Goal: Task Accomplishment & Management: Manage account settings

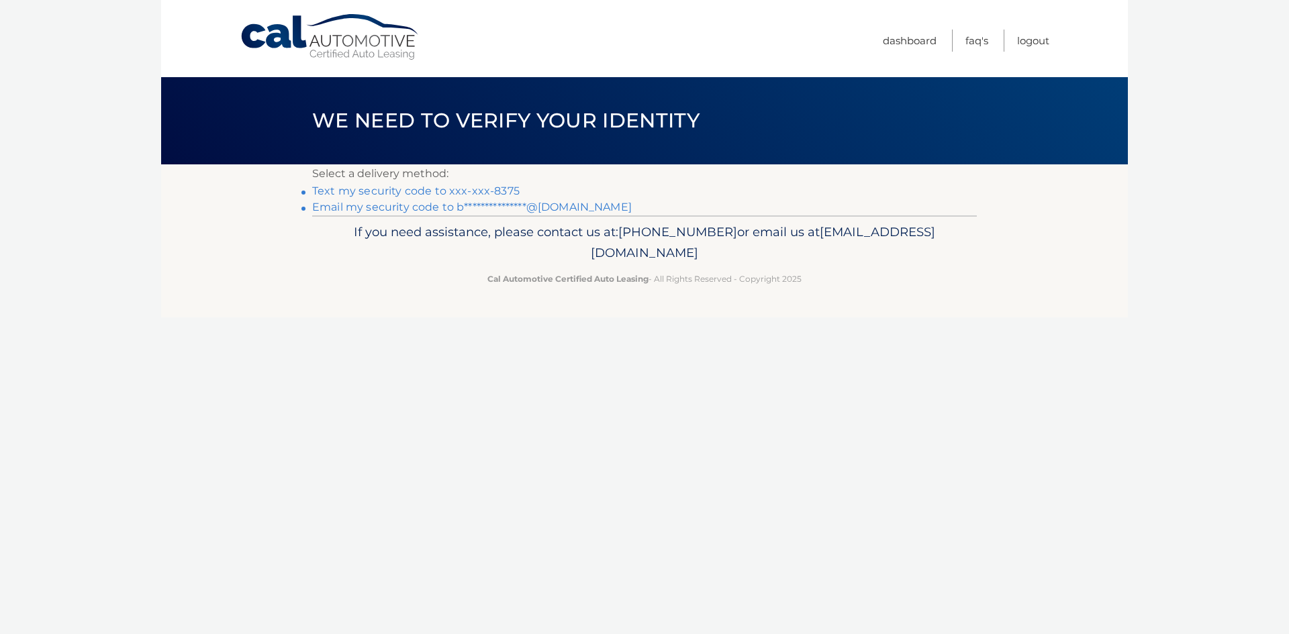
click at [454, 188] on link "Text my security code to xxx-xxx-8375" at bounding box center [415, 191] width 207 height 13
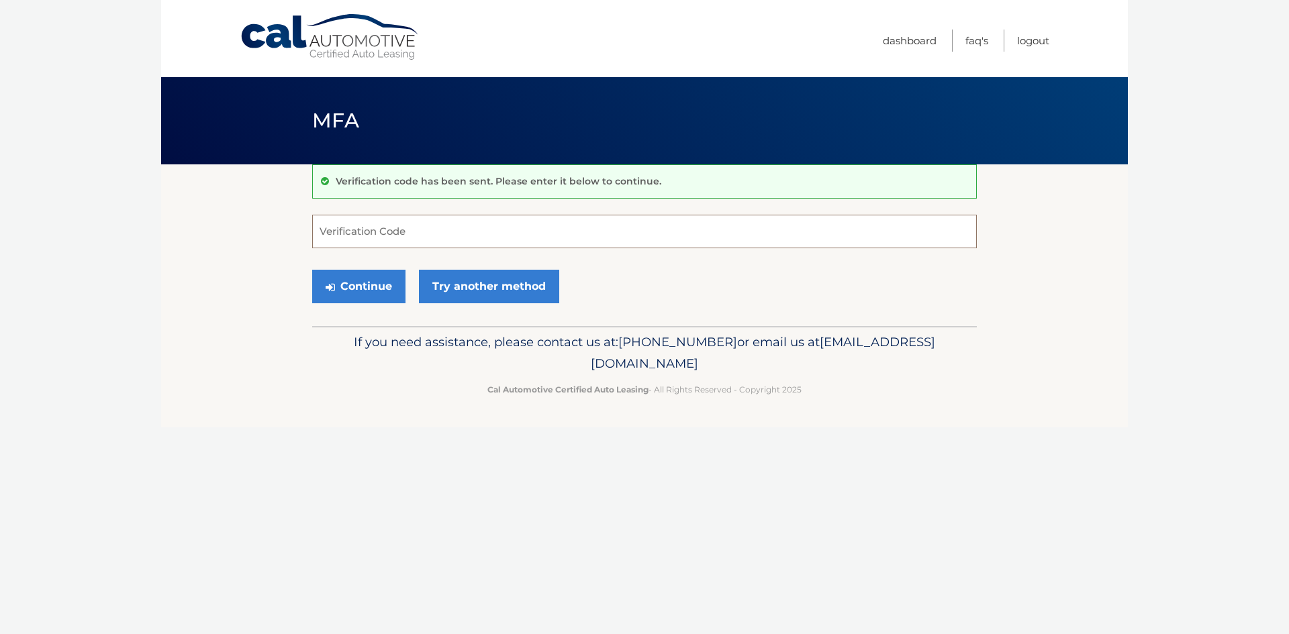
click at [417, 229] on input "Verification Code" at bounding box center [644, 232] width 664 height 34
type input "822947"
click at [312, 270] on button "Continue" at bounding box center [358, 287] width 93 height 34
